Goal: Task Accomplishment & Management: Complete application form

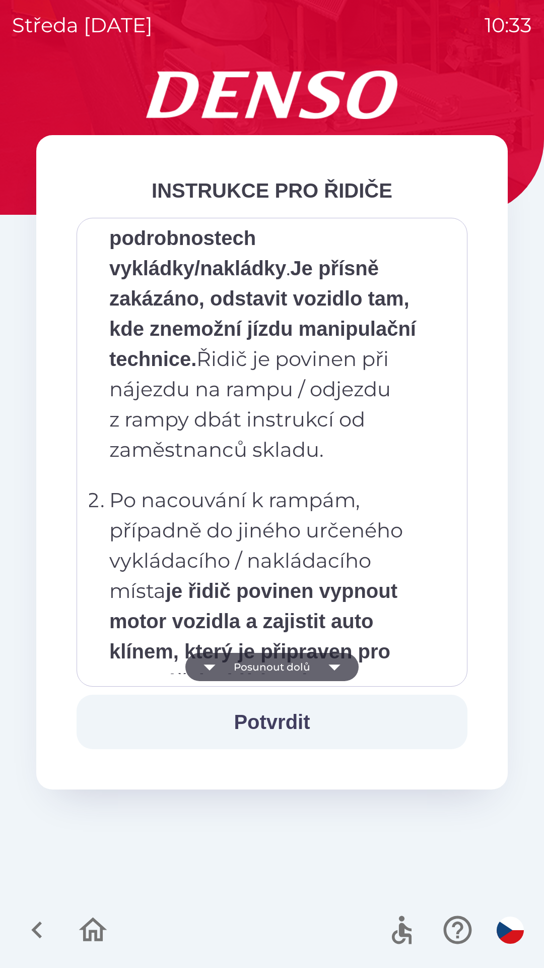
click at [306, 751] on strong "Následně je řidič povinen být přítomen u nakládky zboží / vykládky obalů. Bez v…" at bounding box center [258, 837] width 299 height 173
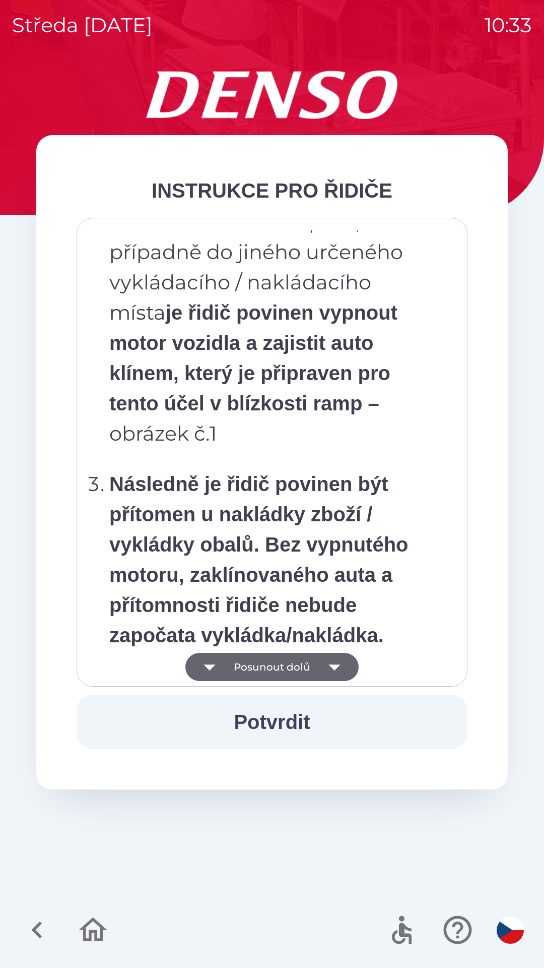
click at [303, 532] on strong "Následně je řidič povinen být přítomen u nakládky zboží / vykládky obalů. Bez v…" at bounding box center [258, 559] width 299 height 173
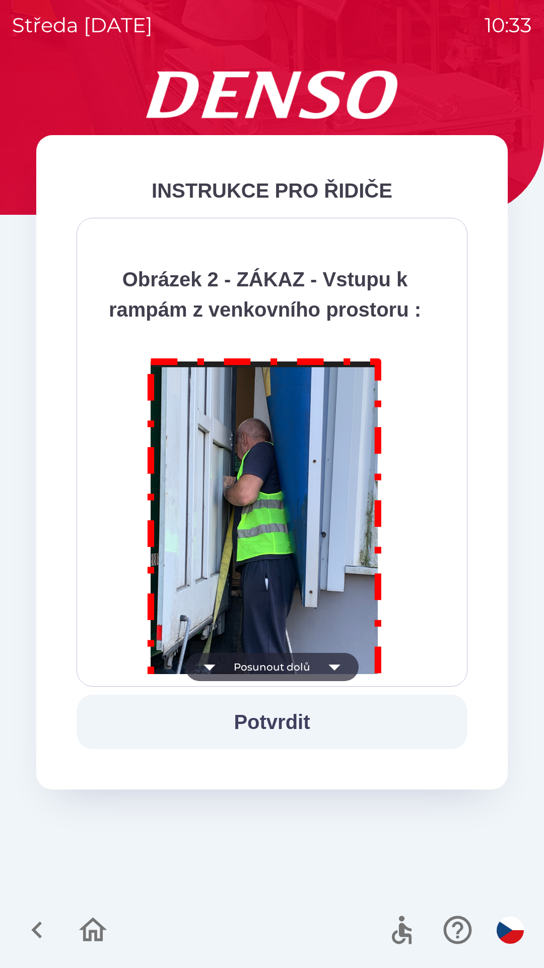
scroll to position [5665, 0]
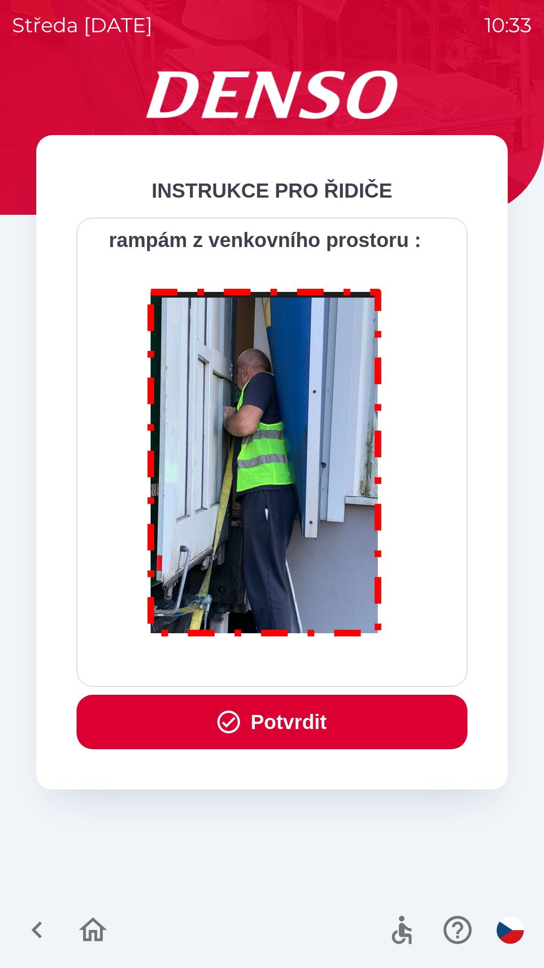
click at [254, 730] on button "Potvrdit" at bounding box center [272, 722] width 391 height 54
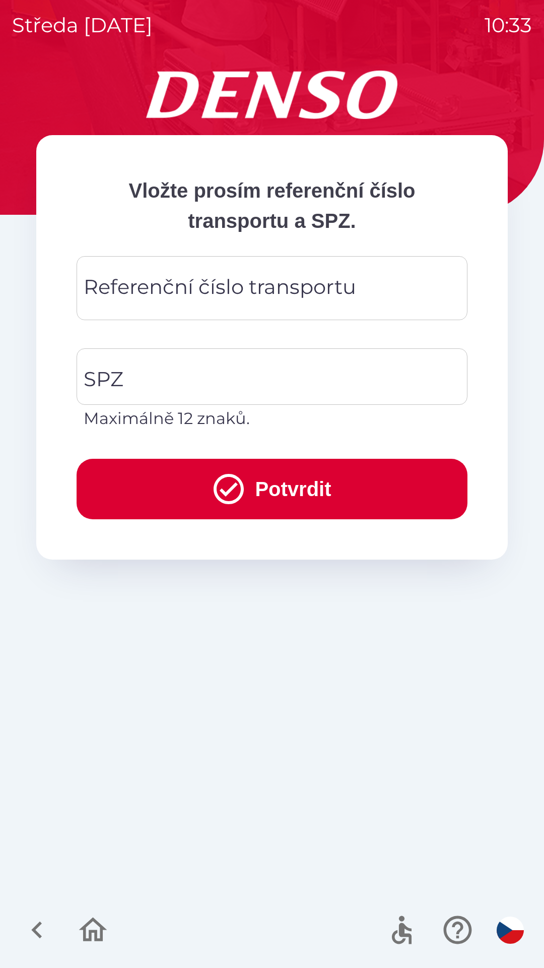
click at [277, 287] on div "Referenční číslo transportu Referenční číslo transportu" at bounding box center [272, 288] width 391 height 64
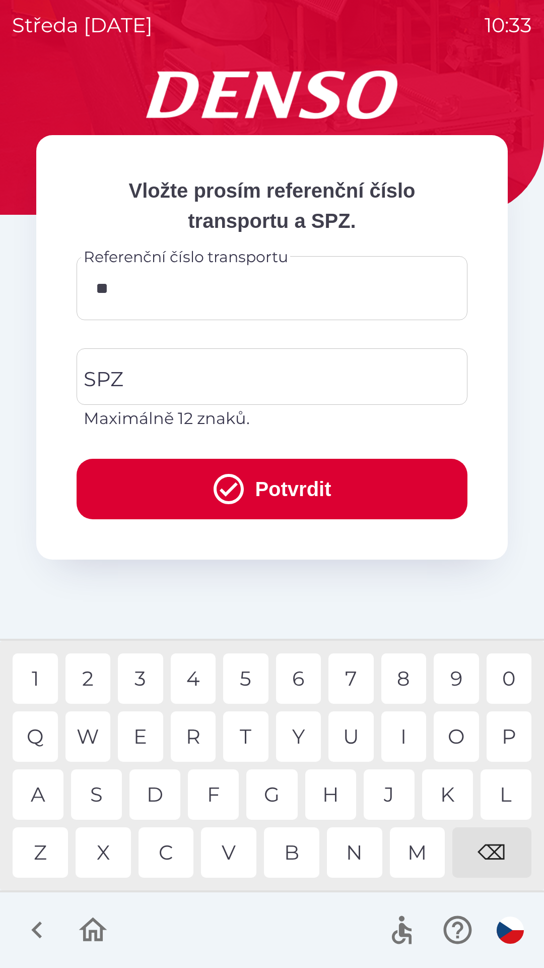
click at [433, 783] on div "K" at bounding box center [447, 794] width 51 height 50
type input "******"
click at [186, 383] on input "SPZ" at bounding box center [264, 376] width 367 height 47
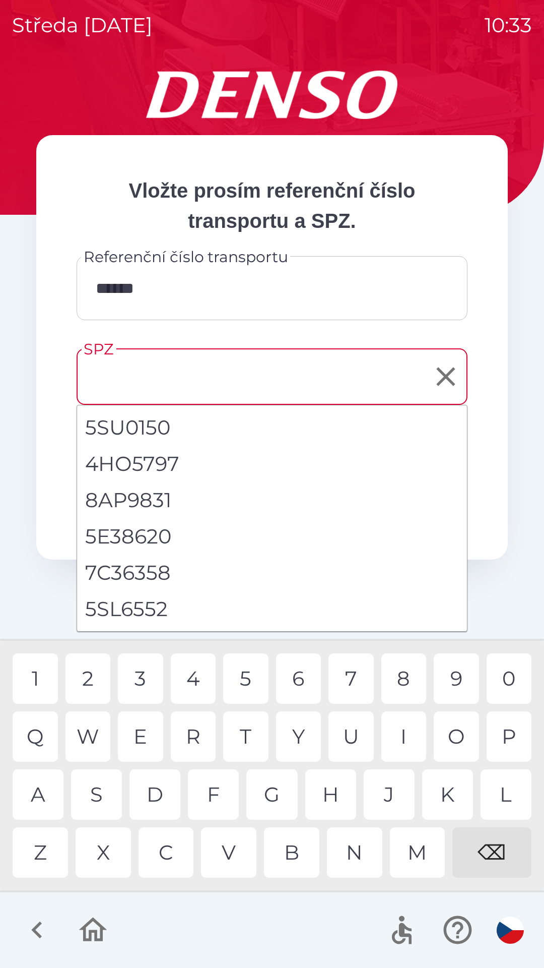
click at [167, 612] on li "5SL6552" at bounding box center [272, 609] width 390 height 36
type input "*******"
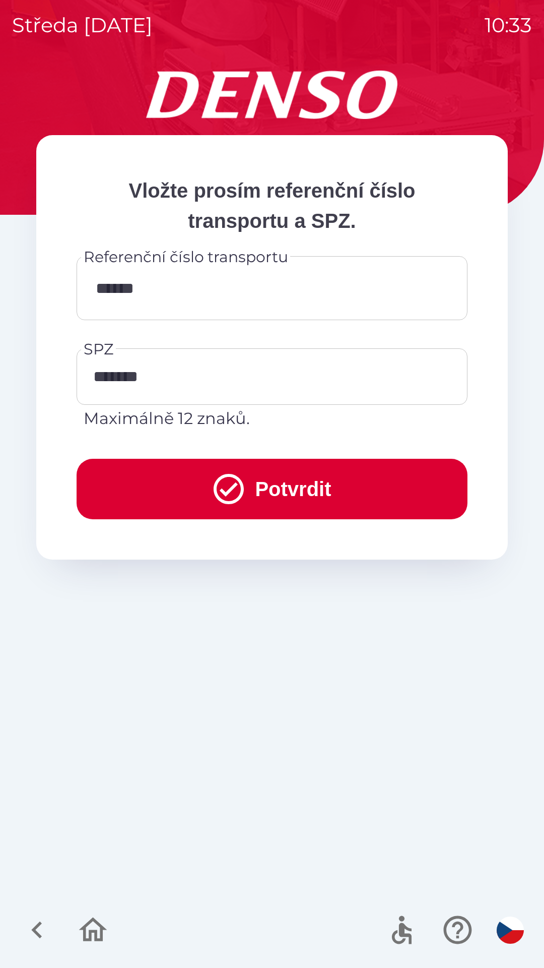
click at [195, 487] on button "Potvrdit" at bounding box center [272, 489] width 391 height 60
